Goal: Find specific page/section: Find specific page/section

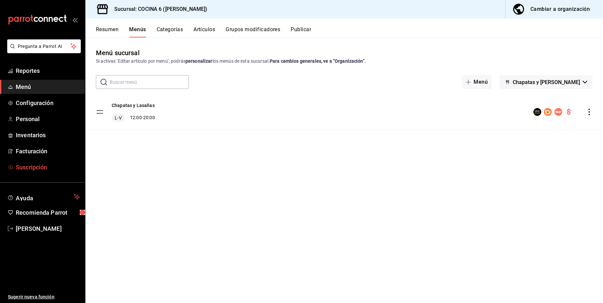
click at [26, 167] on span "Suscripción" at bounding box center [48, 167] width 64 height 9
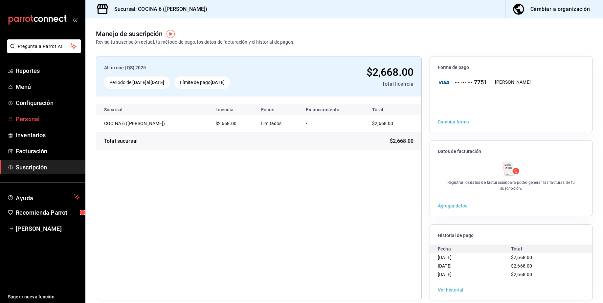
click at [29, 118] on span "Personal" at bounding box center [48, 119] width 64 height 9
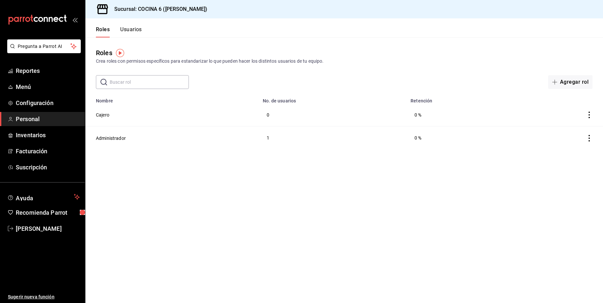
click at [124, 30] on button "Usuarios" at bounding box center [131, 31] width 22 height 11
